Goal: Transaction & Acquisition: Subscribe to service/newsletter

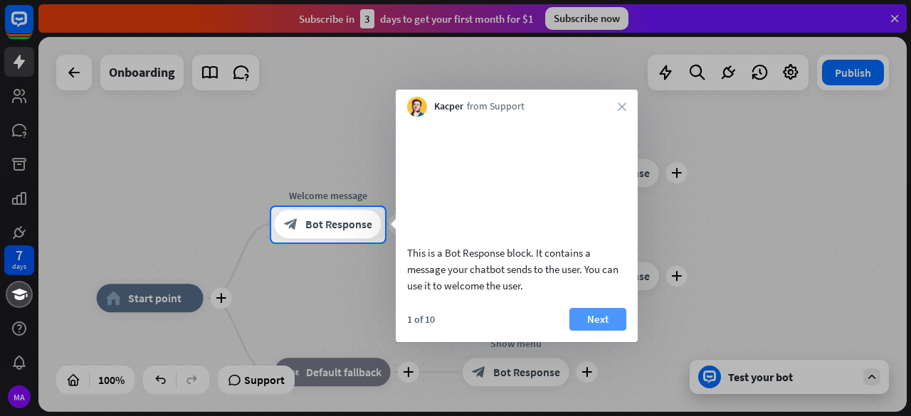
click at [601, 331] on button "Next" at bounding box center [598, 319] width 57 height 23
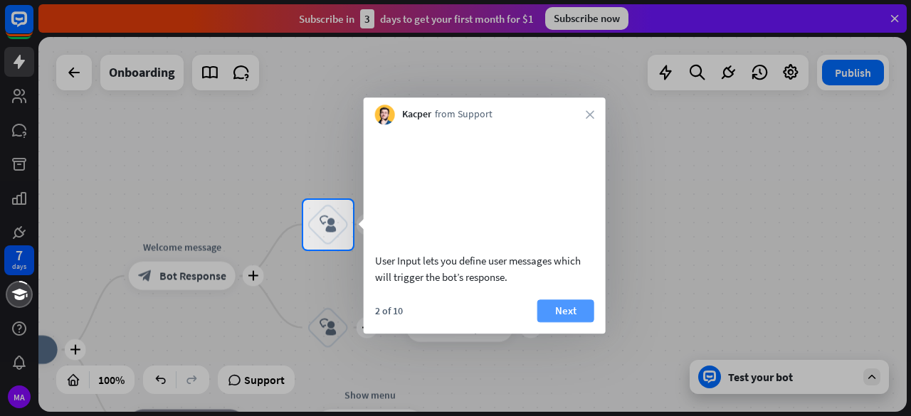
click at [566, 323] on button "Next" at bounding box center [566, 311] width 57 height 23
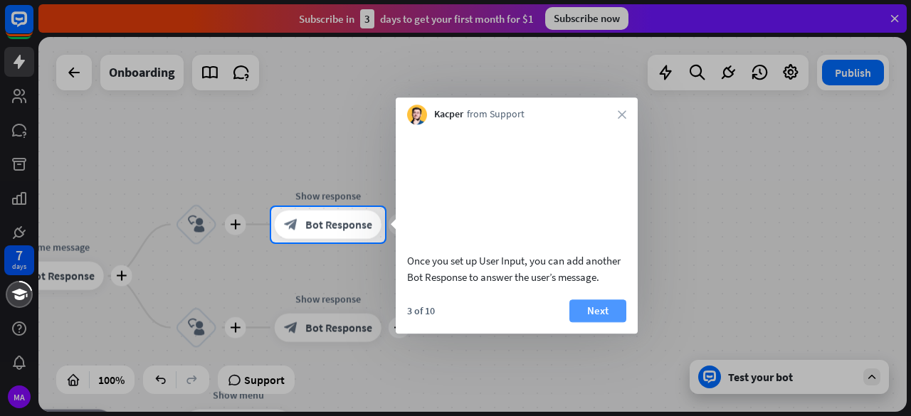
click at [595, 323] on button "Next" at bounding box center [598, 311] width 57 height 23
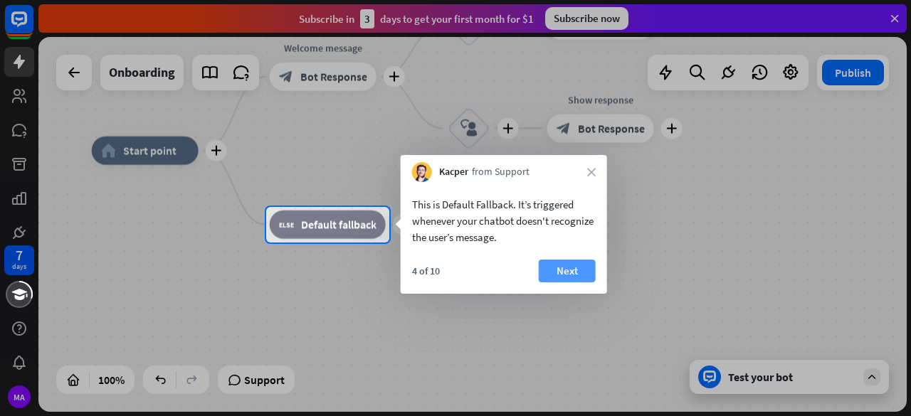
click at [561, 278] on button "Next" at bounding box center [567, 271] width 57 height 23
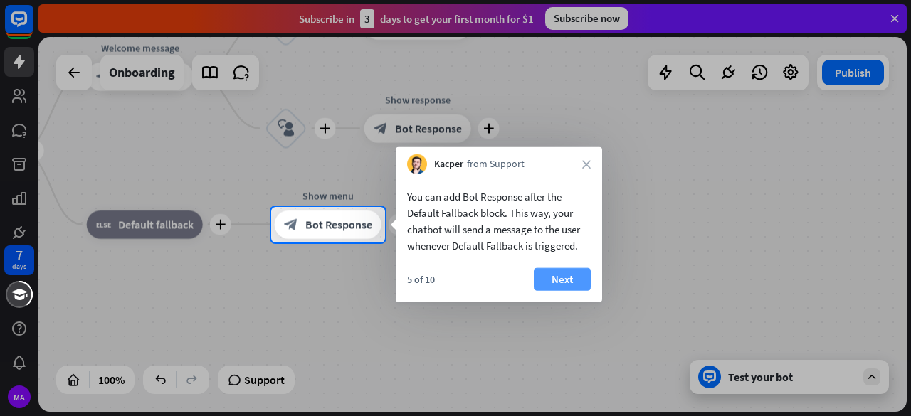
click at [582, 278] on button "Next" at bounding box center [562, 279] width 57 height 23
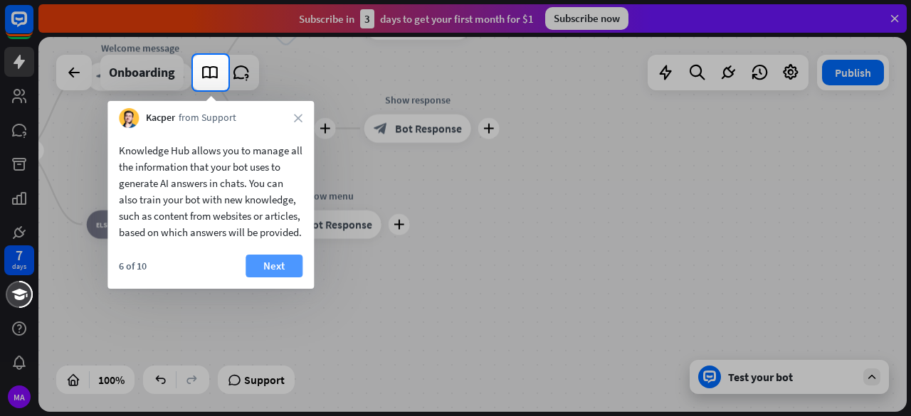
click at [278, 278] on button "Next" at bounding box center [274, 266] width 57 height 23
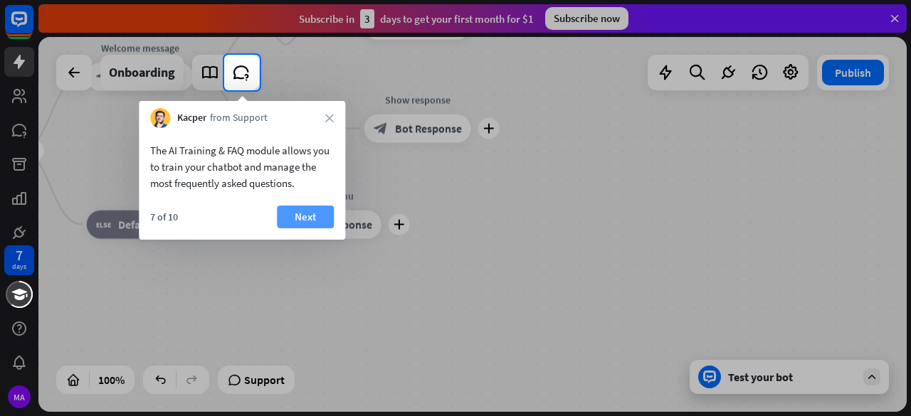
click at [305, 211] on button "Next" at bounding box center [305, 217] width 57 height 23
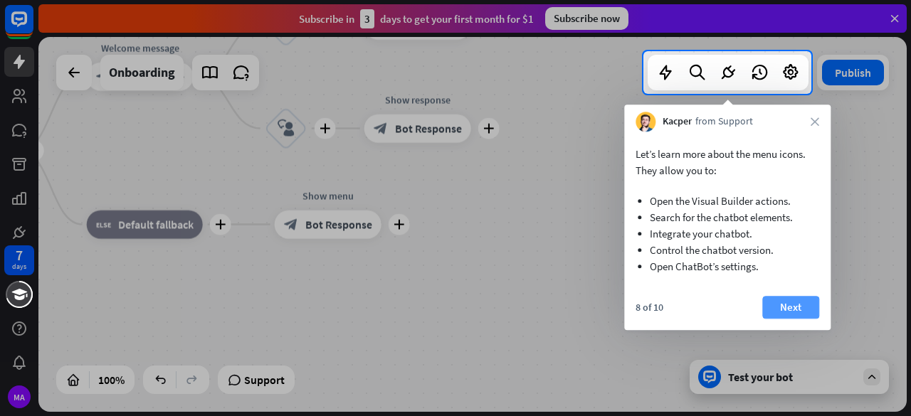
click at [788, 301] on button "Next" at bounding box center [790, 307] width 57 height 23
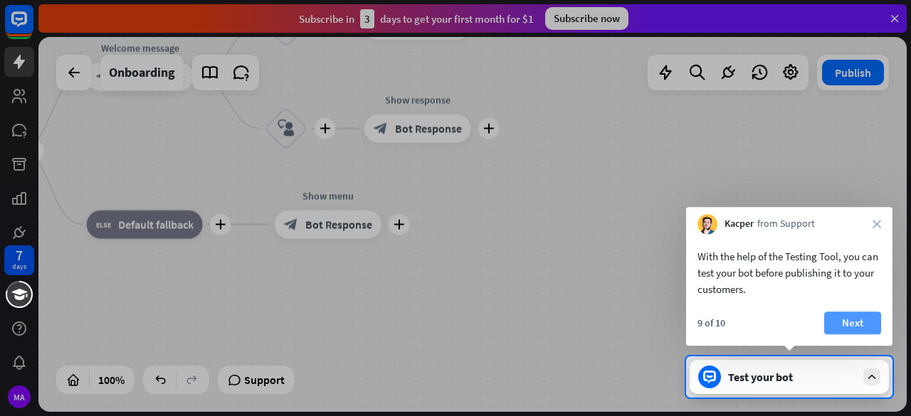
click at [847, 326] on button "Next" at bounding box center [852, 323] width 57 height 23
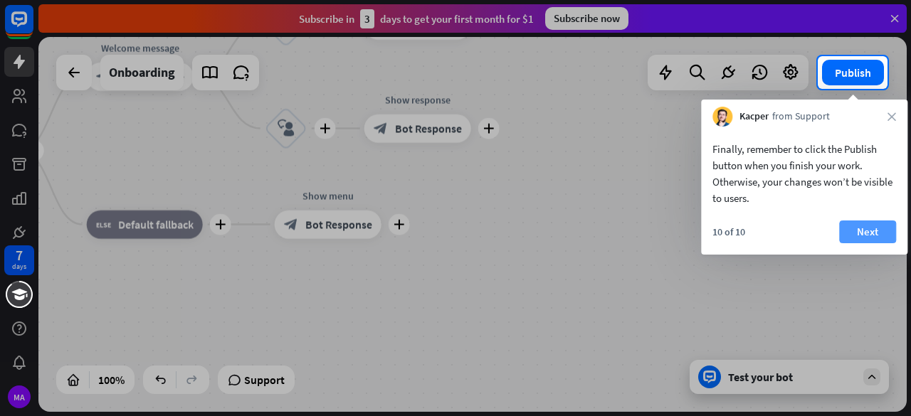
click at [873, 233] on button "Next" at bounding box center [867, 232] width 57 height 23
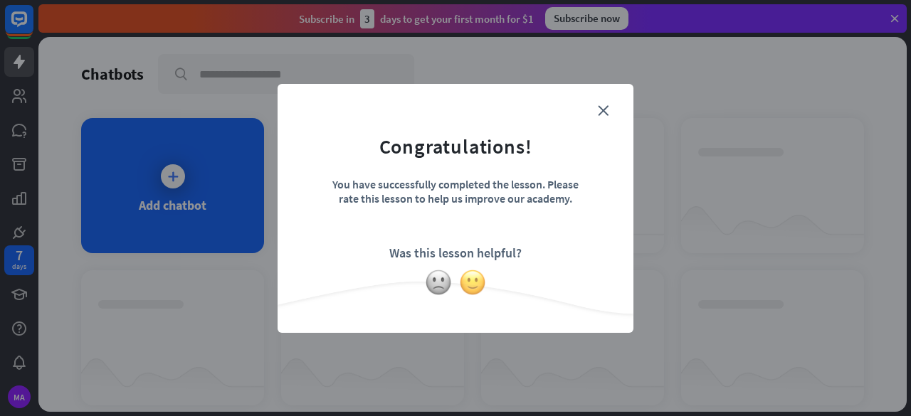
click at [478, 285] on img at bounding box center [472, 282] width 27 height 27
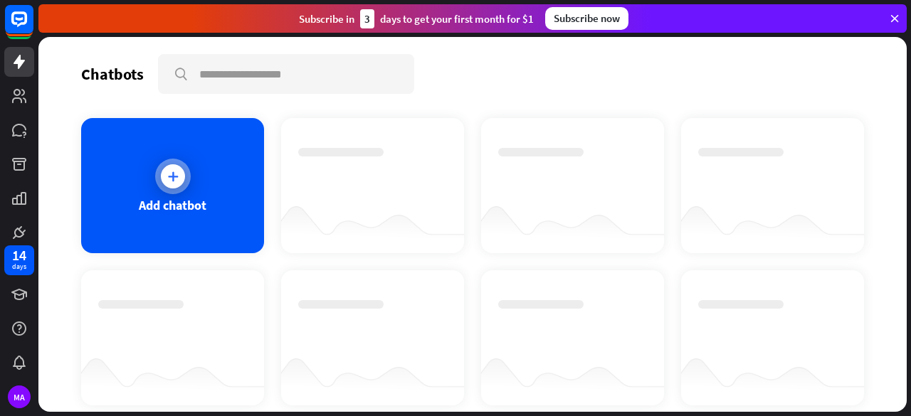
click at [167, 170] on icon at bounding box center [173, 176] width 14 height 14
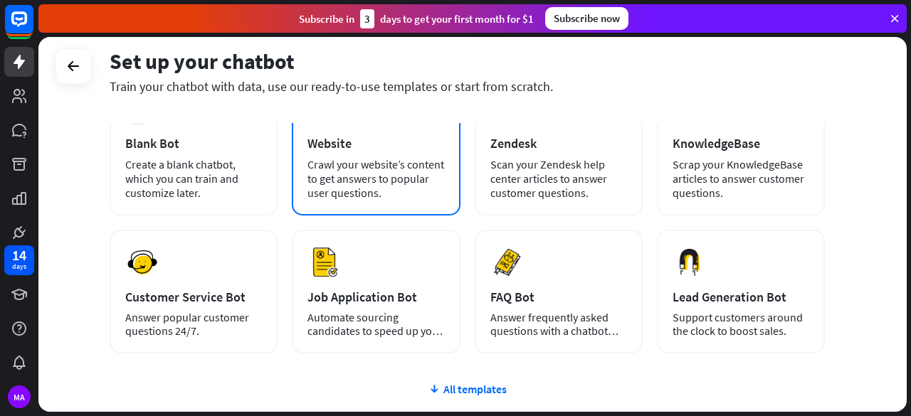
scroll to position [103, 0]
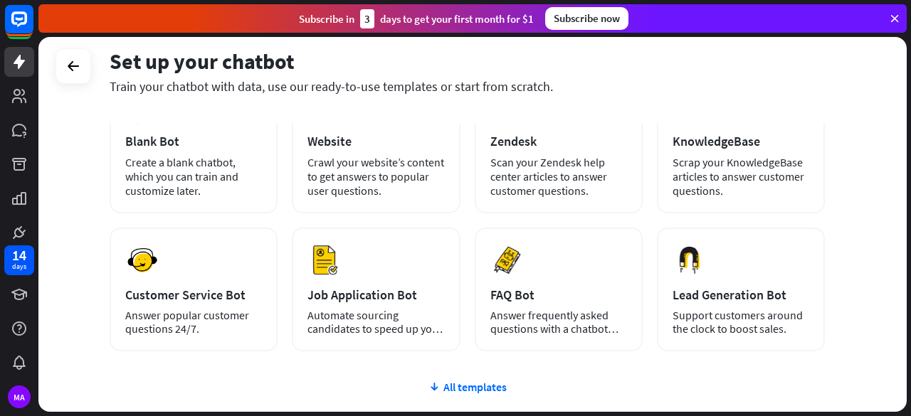
click at [466, 186] on div "plus Blank Bot Create a blank chatbot, which you can train and customize later.…" at bounding box center [468, 218] width 716 height 268
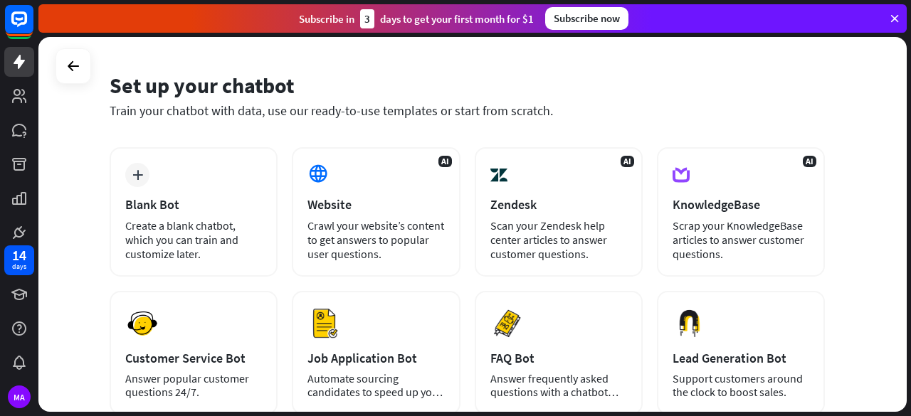
scroll to position [41, 0]
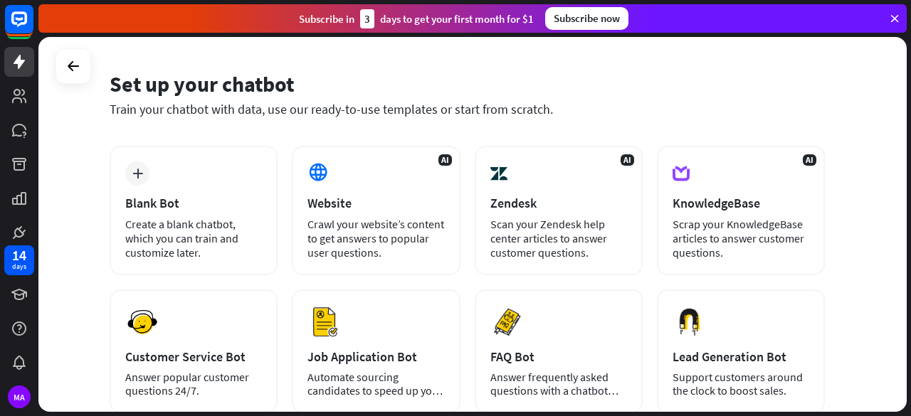
click at [585, 11] on div "Subscribe now" at bounding box center [586, 18] width 83 height 23
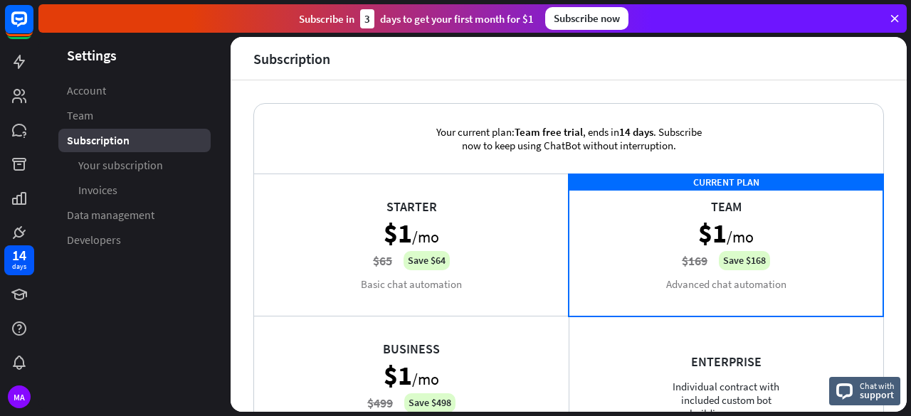
click at [507, 234] on div "Starter $1 /mo $65 Save $64 Basic chat automation" at bounding box center [411, 245] width 315 height 142
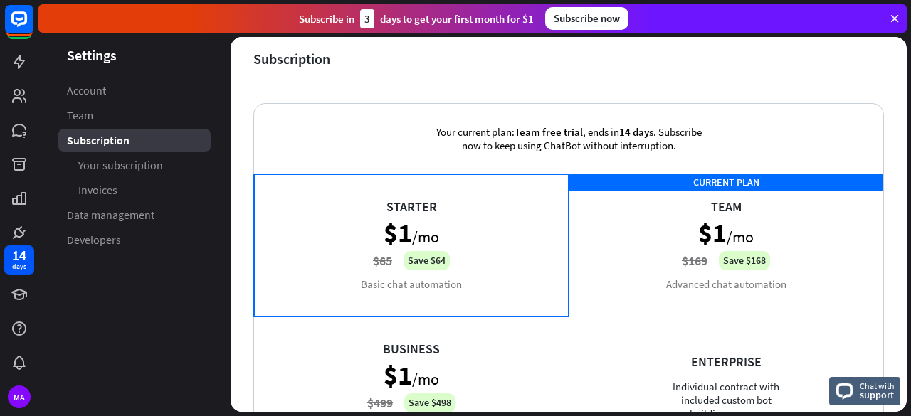
click at [646, 268] on div "CURRENT PLAN Team $1 /mo $169 Save $168 Advanced chat automation" at bounding box center [726, 245] width 315 height 142
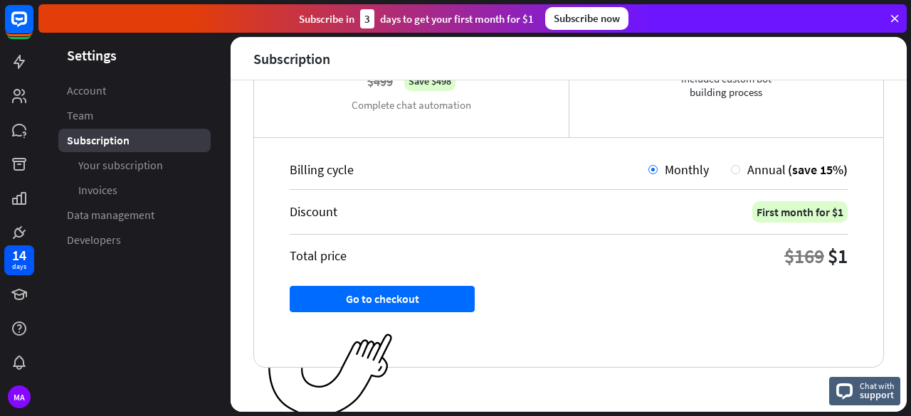
scroll to position [326, 0]
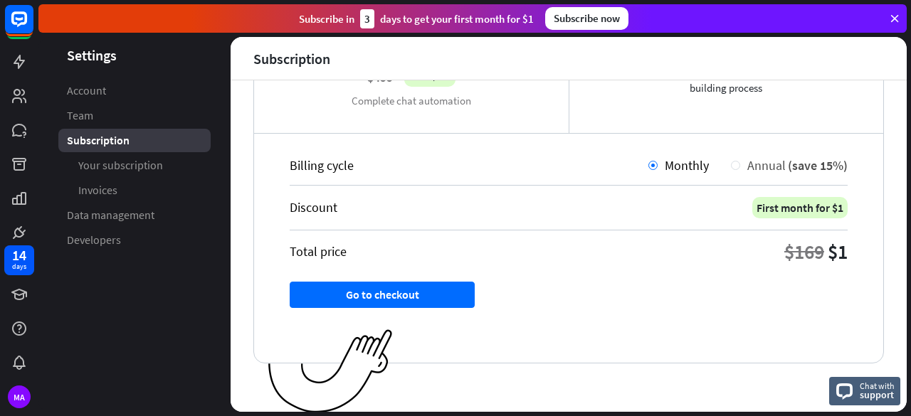
click at [731, 163] on div at bounding box center [735, 165] width 9 height 9
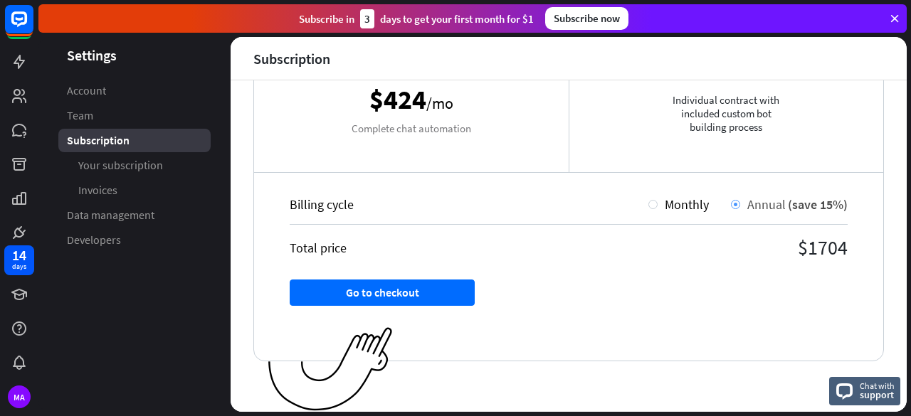
scroll to position [285, 0]
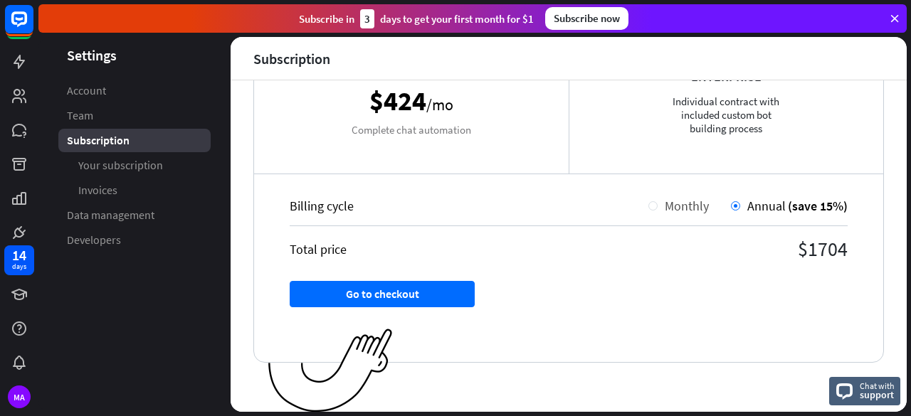
click at [649, 204] on div at bounding box center [653, 205] width 9 height 9
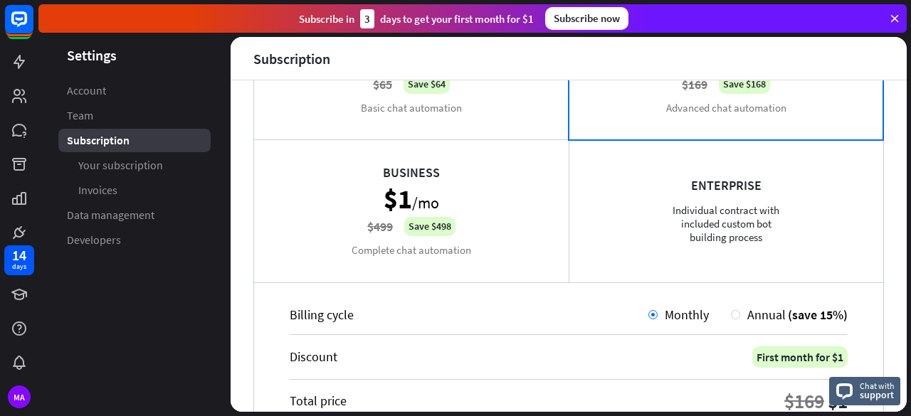
scroll to position [326, 0]
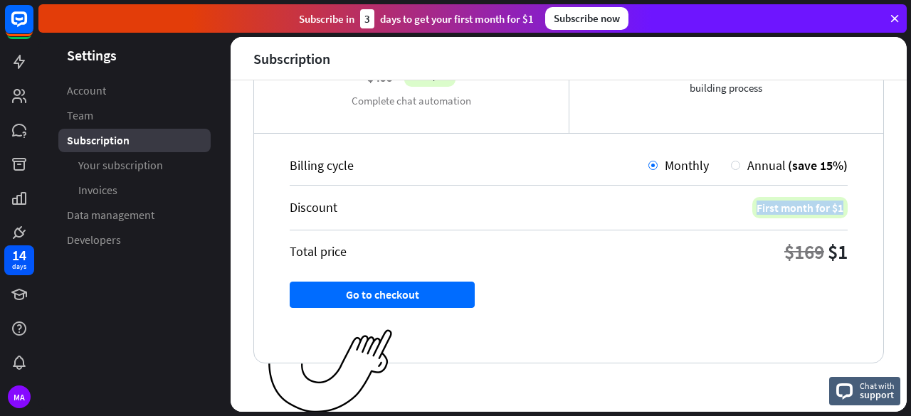
drag, startPoint x: 744, startPoint y: 205, endPoint x: 837, endPoint y: 204, distance: 93.3
click at [837, 204] on div "Billing cycle Monthly Annual (save 15%) Discount First month for $1 Total price…" at bounding box center [568, 247] width 629 height 231
click at [782, 206] on div "First month for $1" at bounding box center [800, 207] width 95 height 21
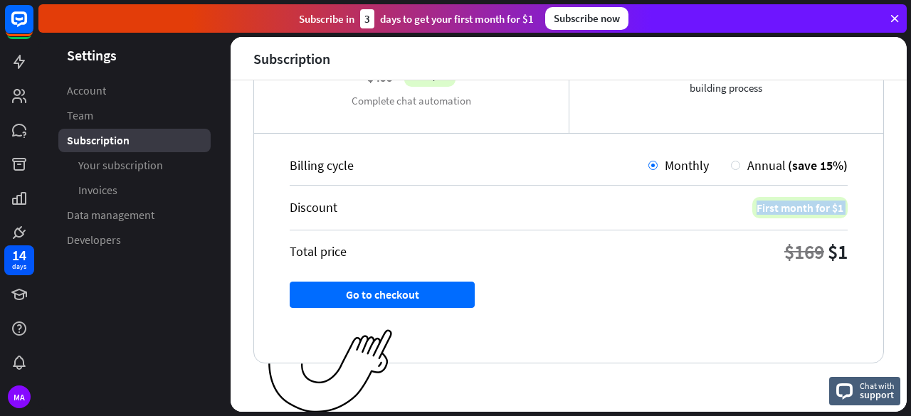
click at [782, 206] on div "First month for $1" at bounding box center [800, 207] width 95 height 21
click at [731, 172] on div "Annual (save 15%)" at bounding box center [789, 165] width 117 height 16
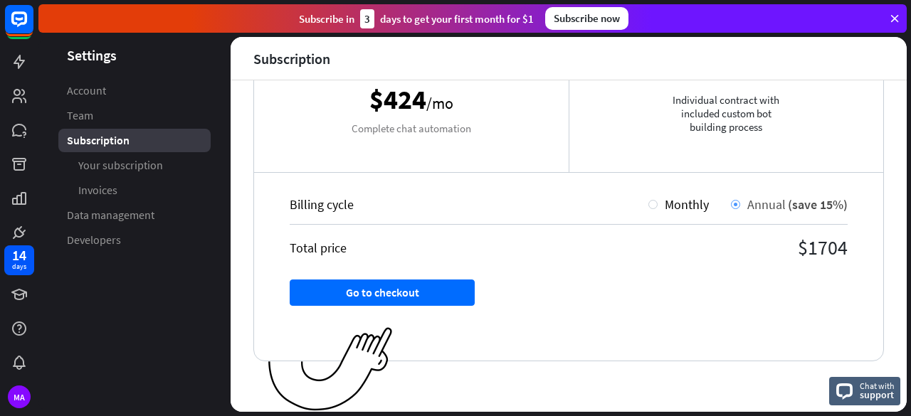
scroll to position [285, 0]
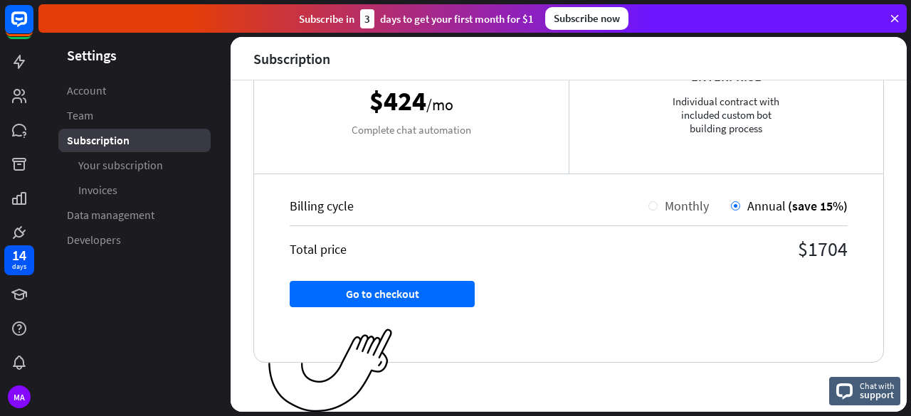
click at [649, 203] on div at bounding box center [653, 205] width 9 height 9
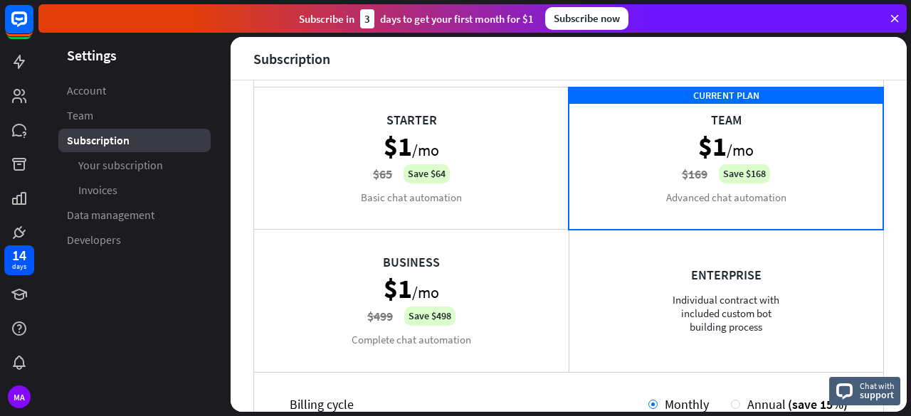
scroll to position [78, 0]
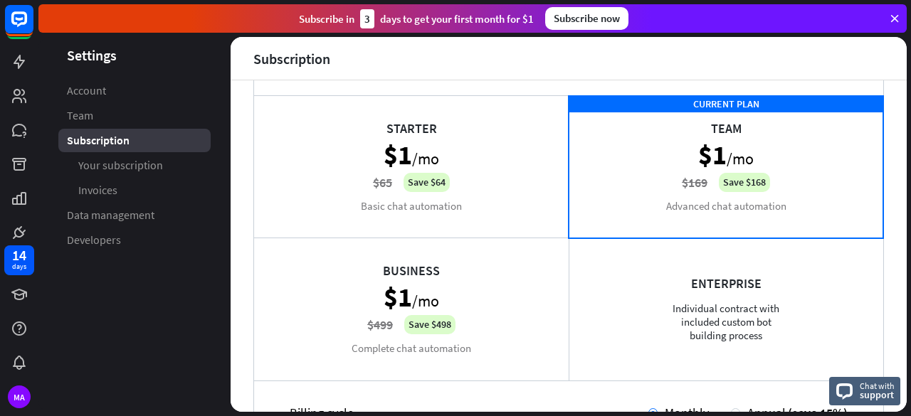
click at [423, 154] on div "Starter $1 /mo $65 Save $64 Basic chat automation" at bounding box center [411, 166] width 315 height 142
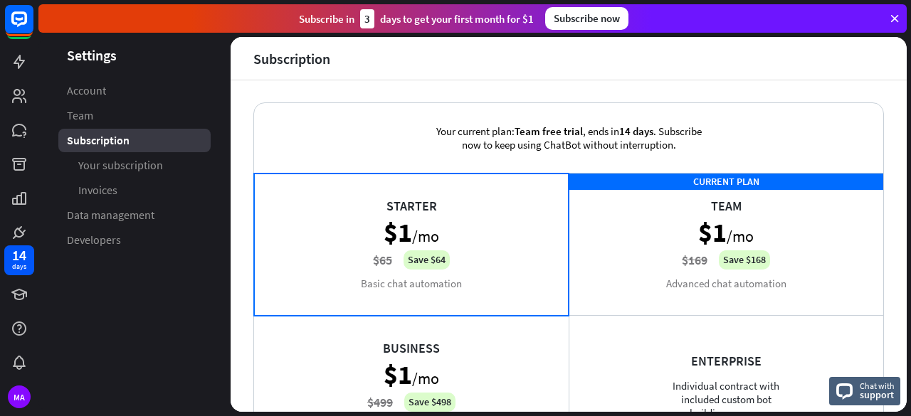
scroll to position [1, 0]
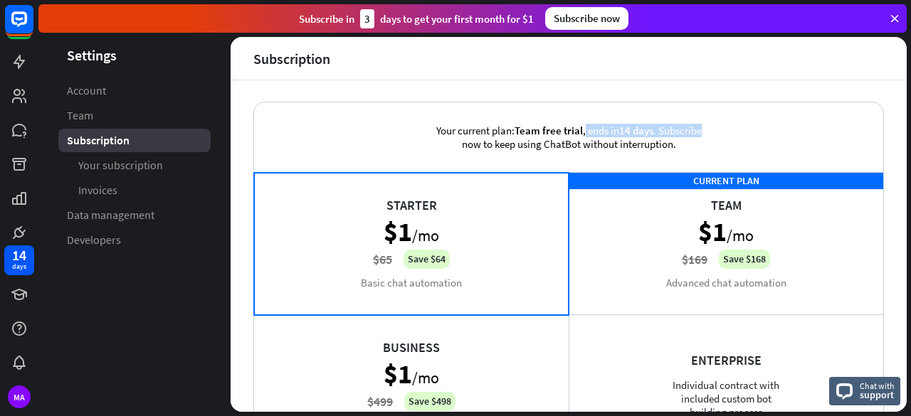
drag, startPoint x: 578, startPoint y: 135, endPoint x: 720, endPoint y: 117, distance: 143.5
click at [720, 117] on div "Your current plan: Team free trial , ends [DATE] . Subscribe now to keep using …" at bounding box center [568, 138] width 629 height 70
click at [78, 91] on span "Account" at bounding box center [86, 90] width 39 height 15
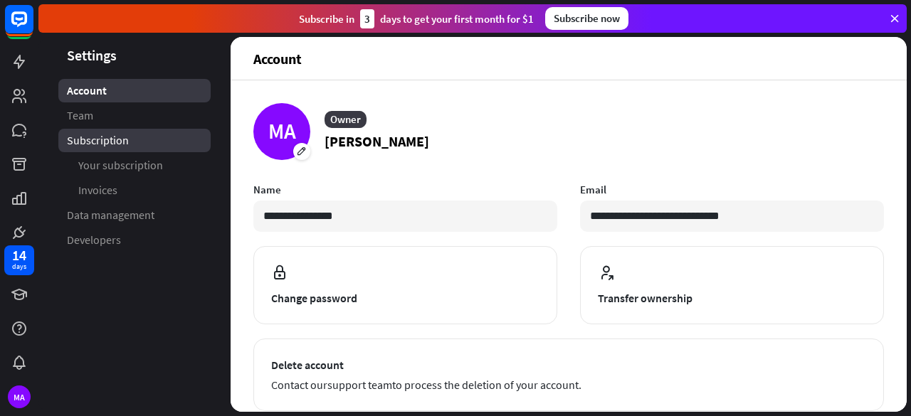
click at [95, 147] on span "Subscription" at bounding box center [98, 140] width 62 height 15
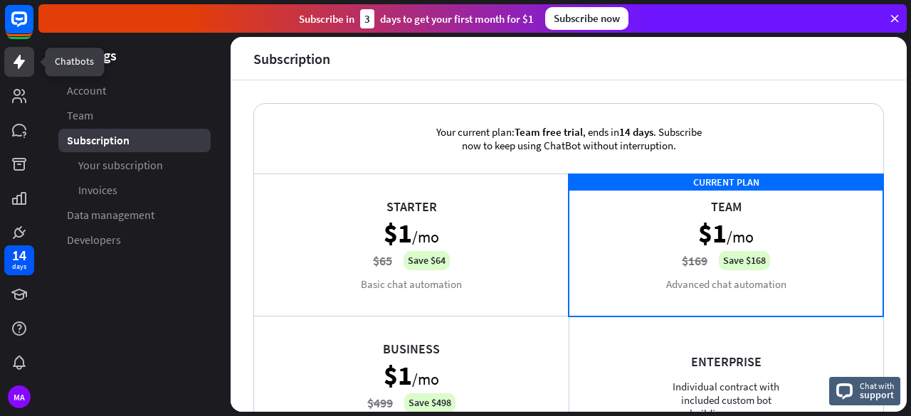
click at [21, 61] on icon at bounding box center [19, 62] width 11 height 14
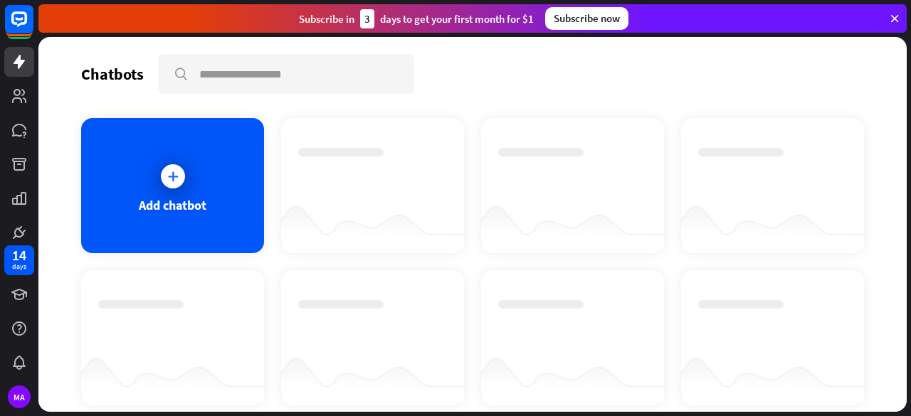
scroll to position [218, 0]
